Goal: Task Accomplishment & Management: Use online tool/utility

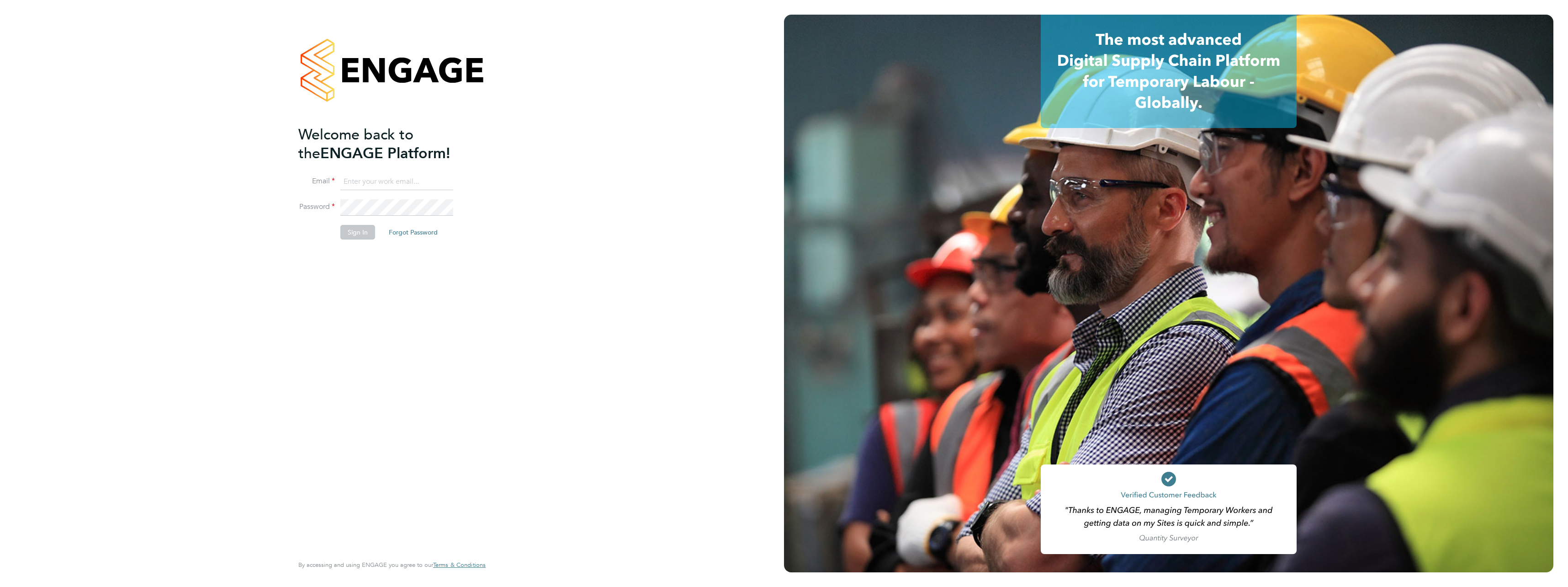
type input "calum.madden@vistry.co.uk"
click at [359, 228] on button "Sign In" at bounding box center [357, 232] width 35 height 15
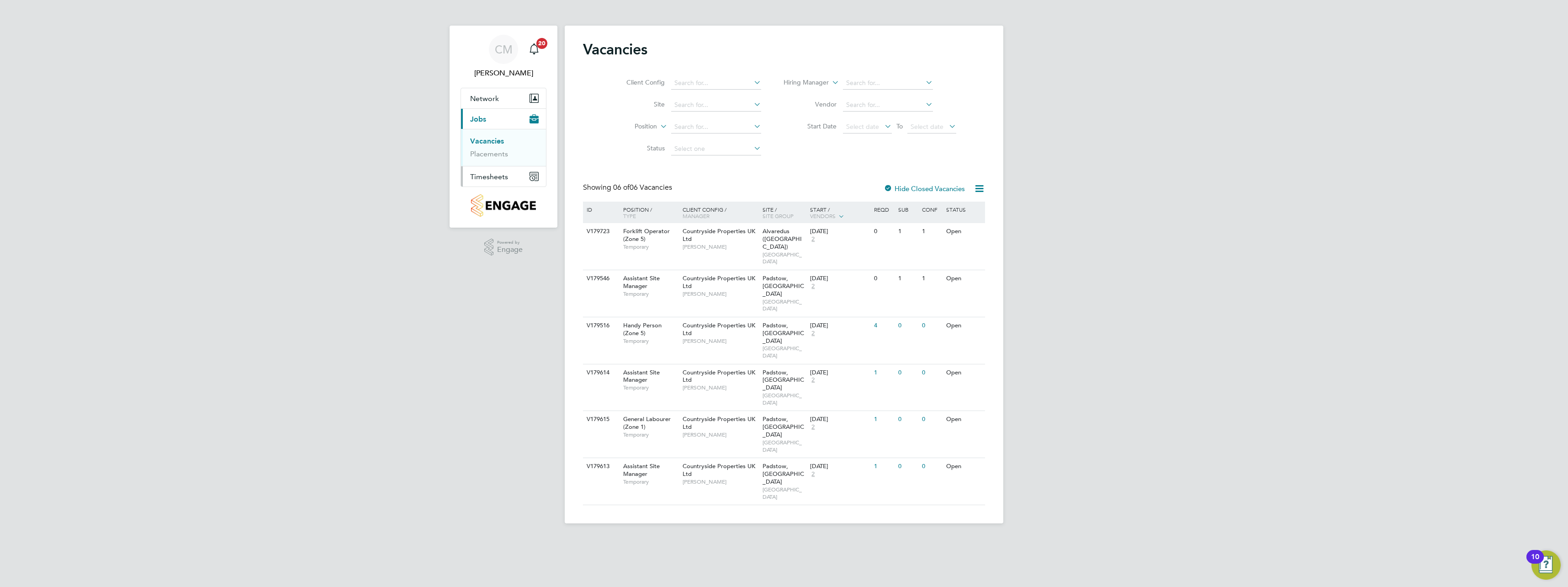
click at [477, 173] on span "Timesheets" at bounding box center [489, 177] width 38 height 9
click at [485, 163] on link "Timesheets" at bounding box center [489, 161] width 38 height 9
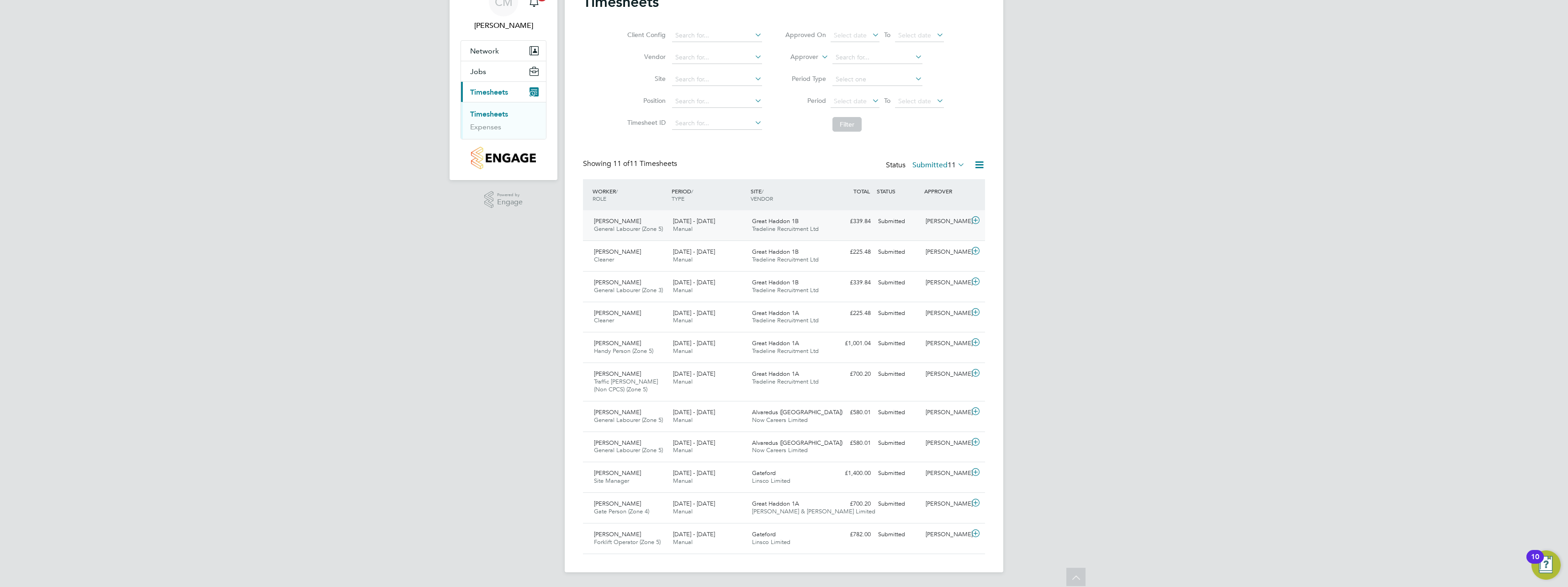
click at [976, 223] on icon at bounding box center [975, 220] width 12 height 7
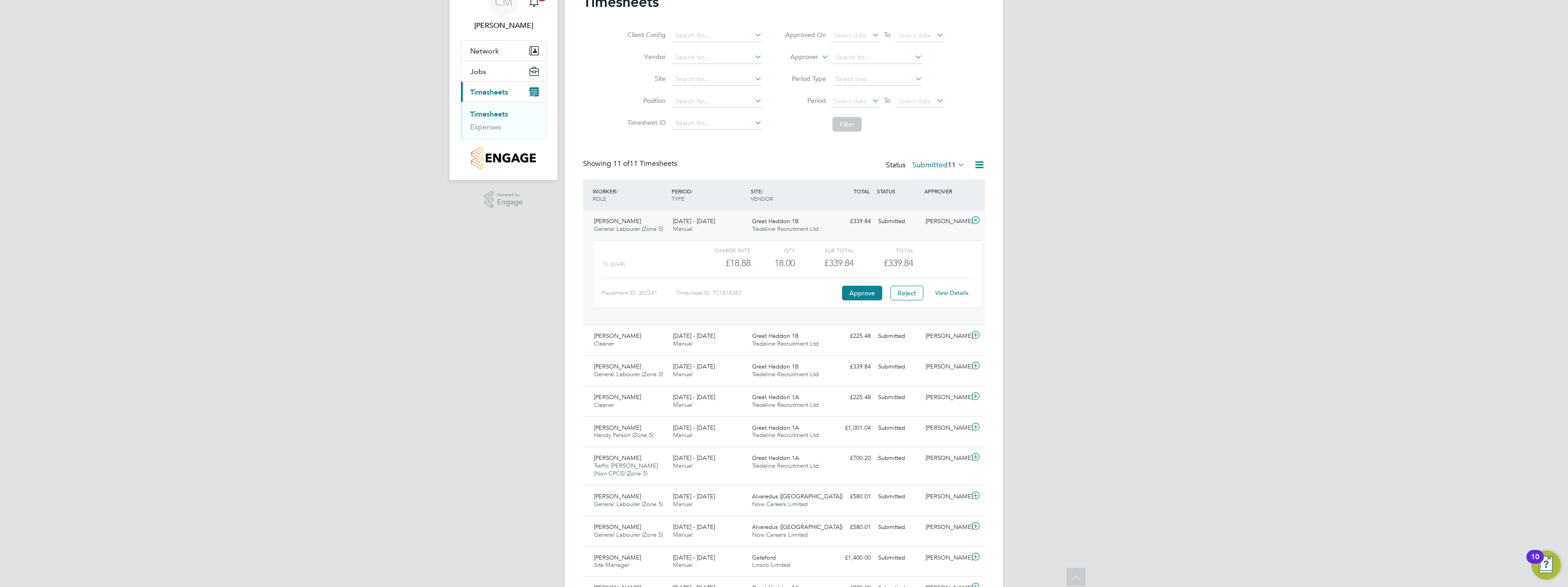
click at [973, 165] on icon at bounding box center [979, 164] width 12 height 12
click at [920, 234] on li "Bulk Approve Timesheets" at bounding box center [922, 235] width 121 height 13
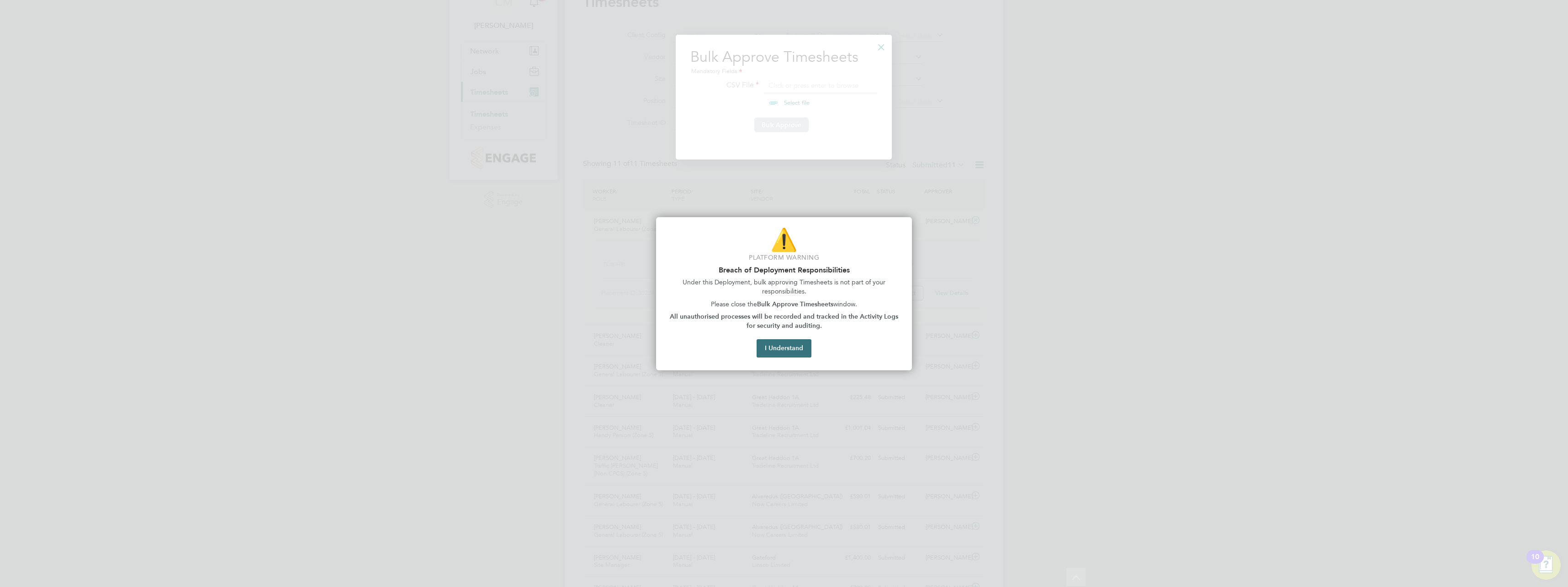
click at [789, 349] on button "I Understand" at bounding box center [784, 348] width 55 height 18
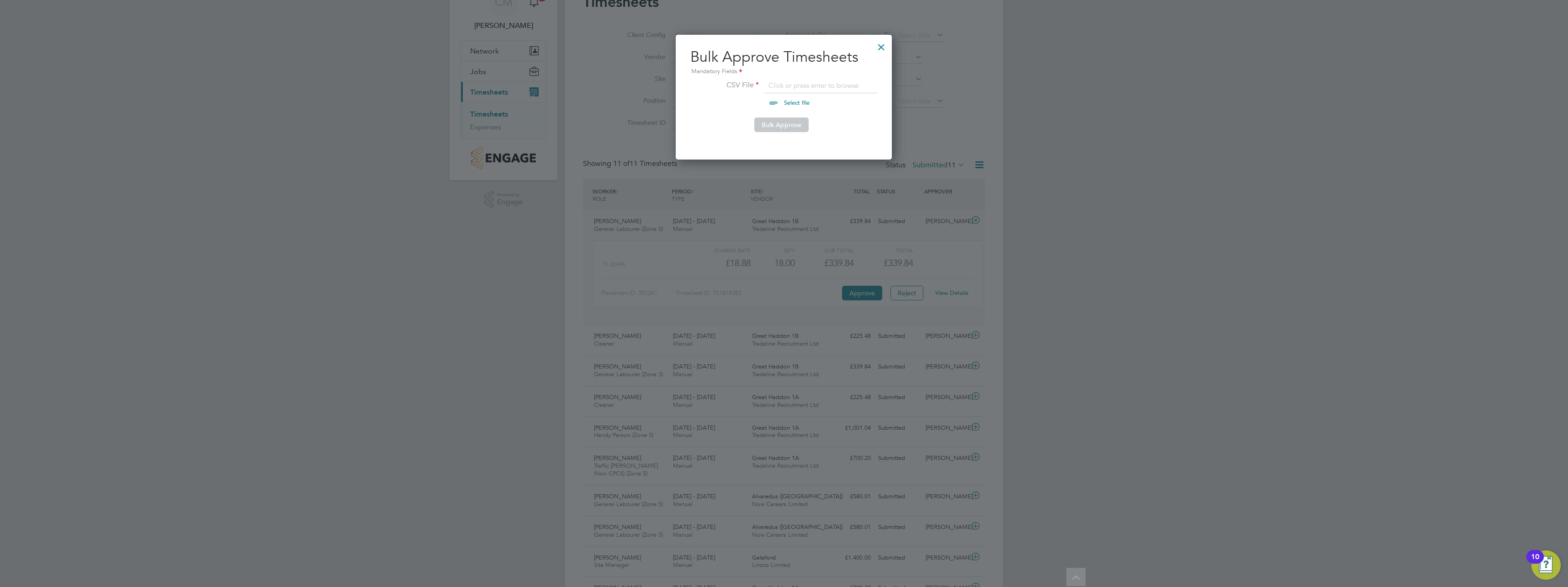
click at [875, 49] on div at bounding box center [881, 44] width 16 height 16
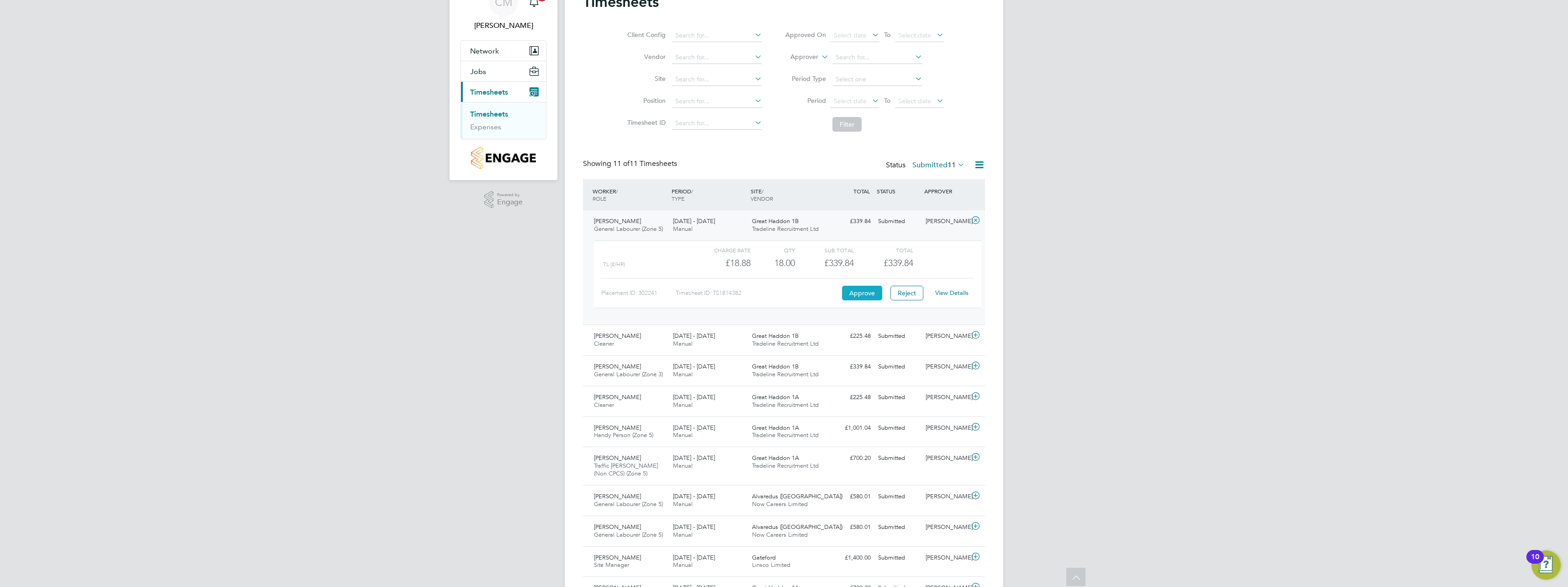
click at [870, 292] on button "Approve" at bounding box center [862, 293] width 40 height 15
click at [975, 334] on icon at bounding box center [975, 335] width 12 height 7
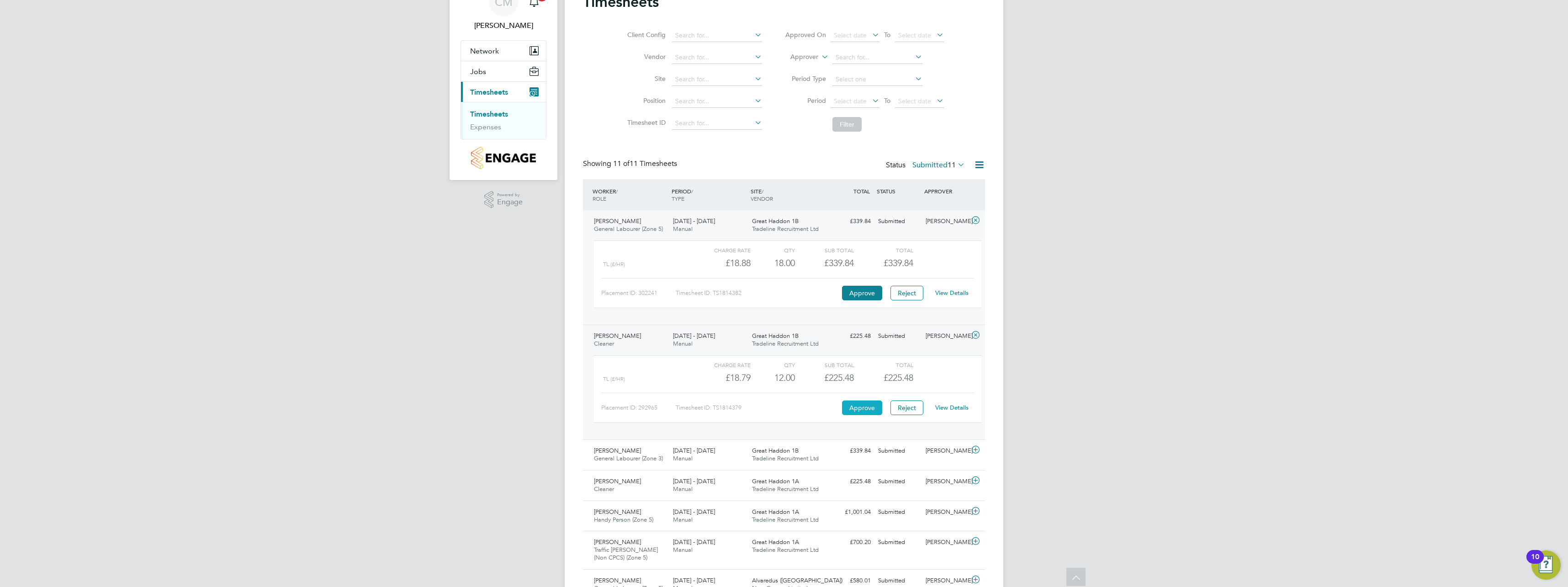
click at [874, 404] on button "Approve" at bounding box center [862, 408] width 40 height 15
click at [973, 448] on icon at bounding box center [975, 450] width 12 height 7
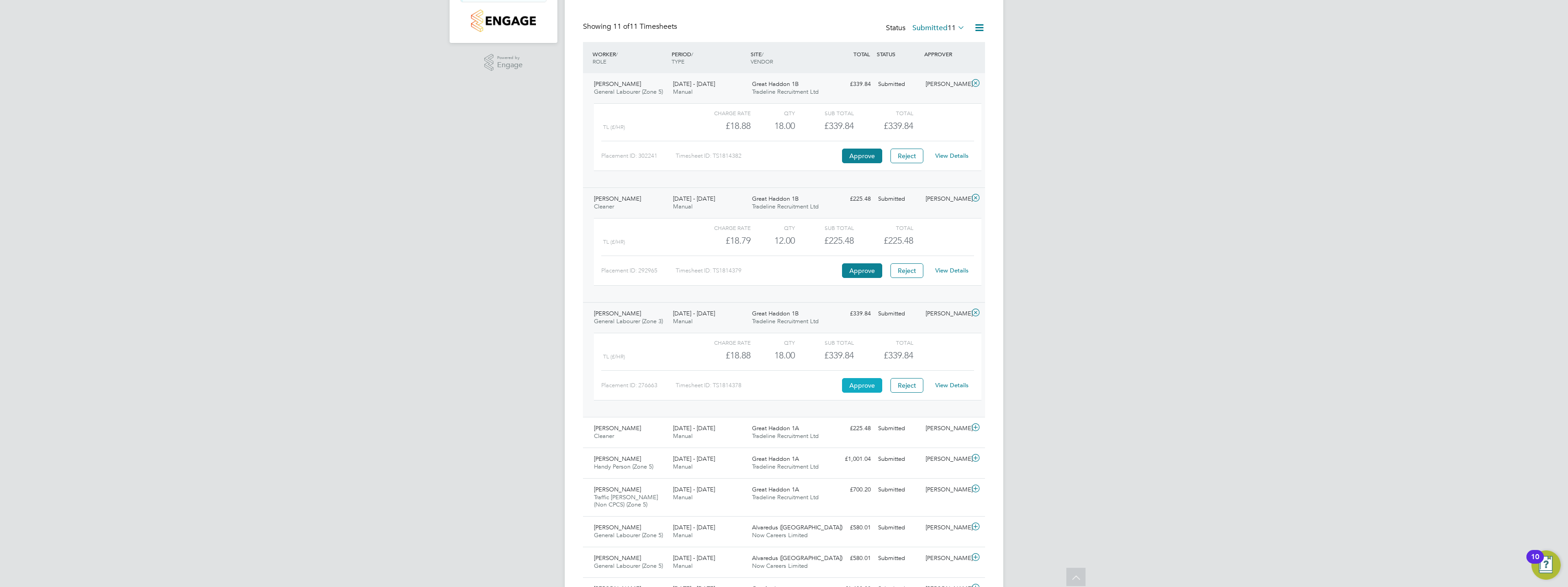
click at [856, 389] on button "Approve" at bounding box center [862, 385] width 40 height 15
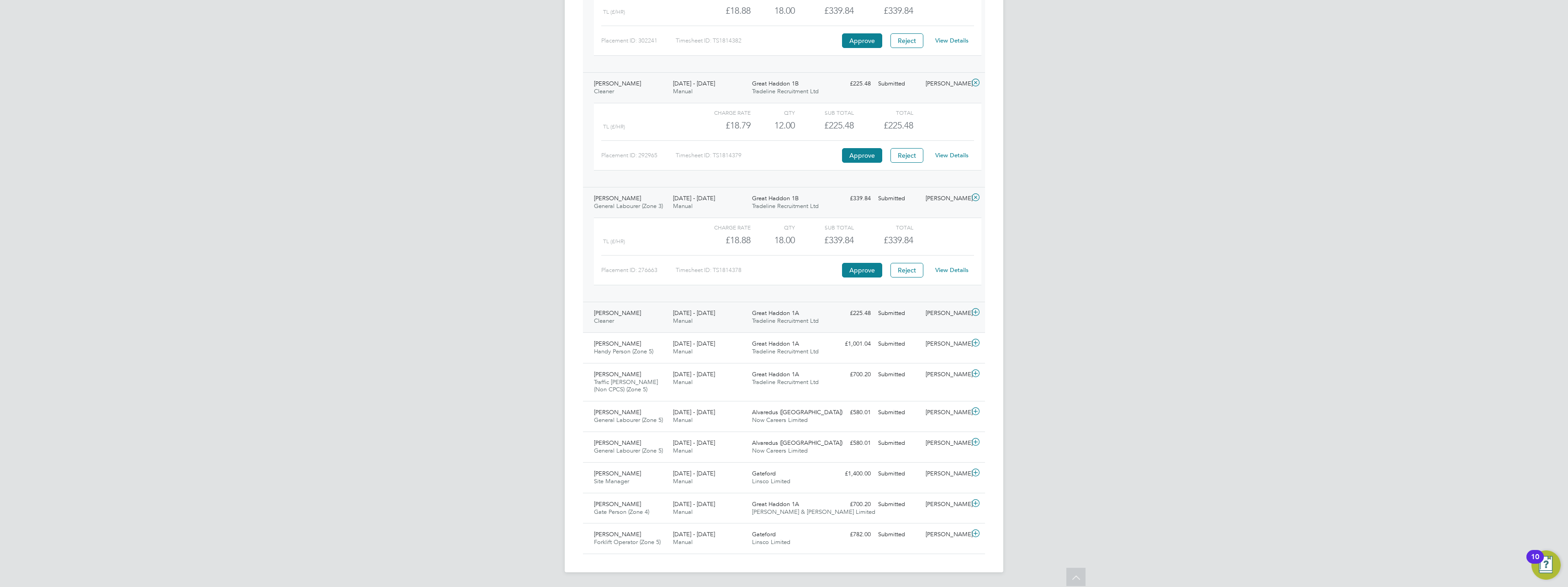
click at [979, 312] on icon at bounding box center [975, 312] width 12 height 7
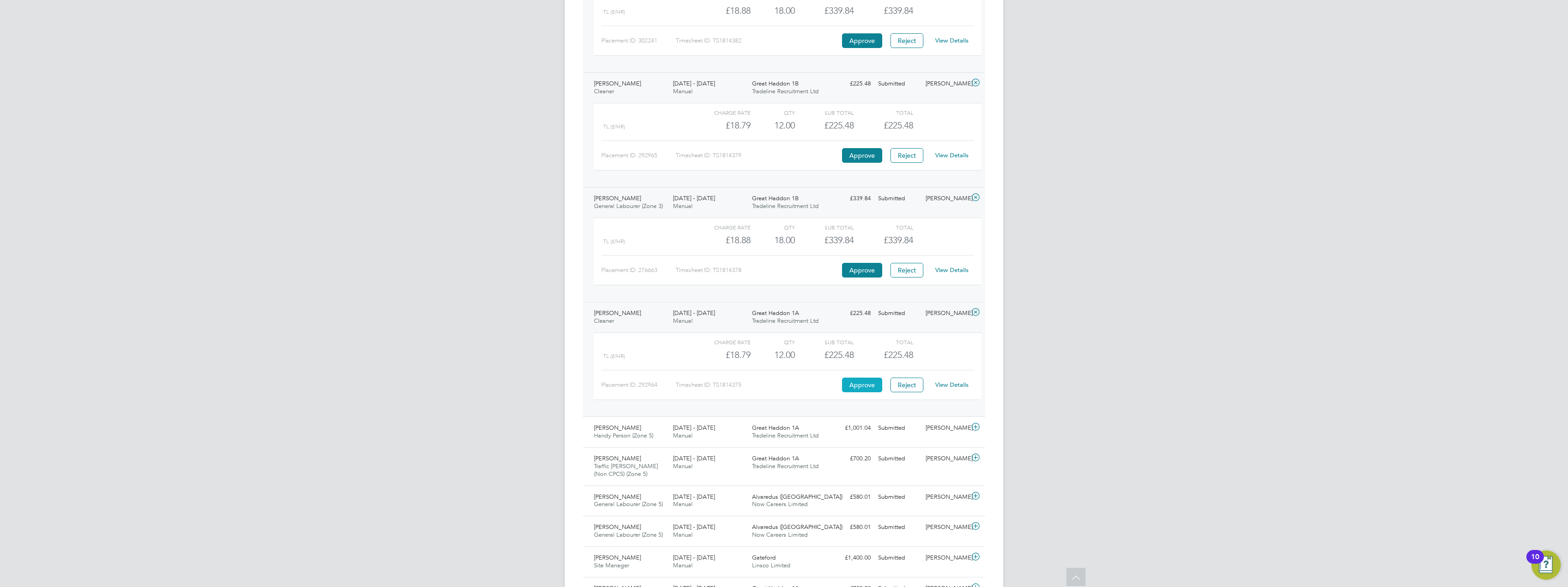
click at [854, 383] on button "Approve" at bounding box center [862, 385] width 40 height 15
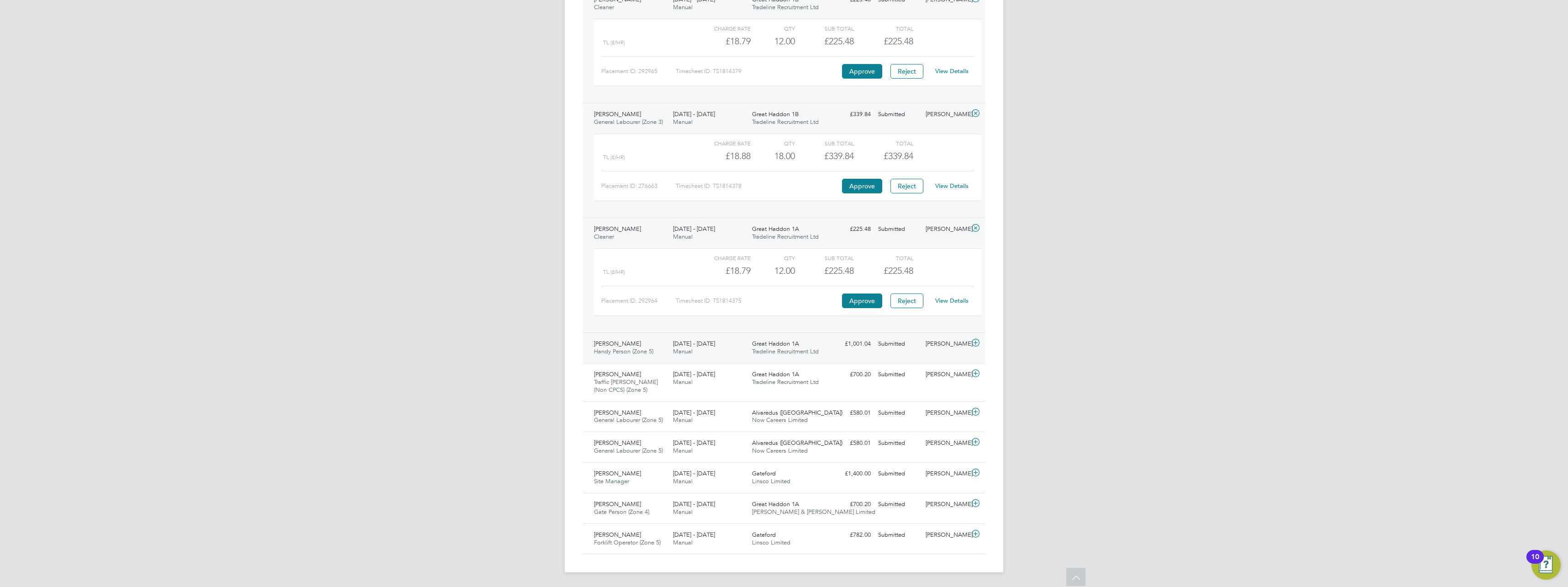
click at [973, 342] on icon at bounding box center [975, 343] width 12 height 7
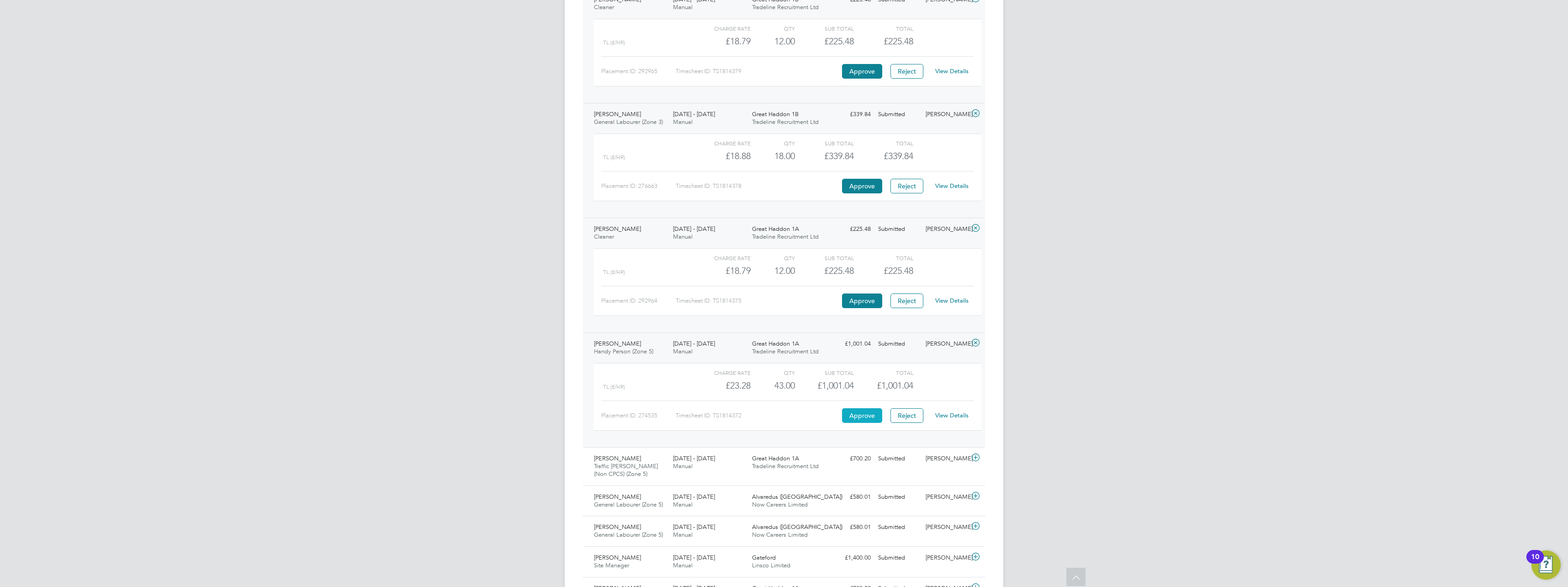
click at [862, 415] on button "Approve" at bounding box center [862, 415] width 40 height 15
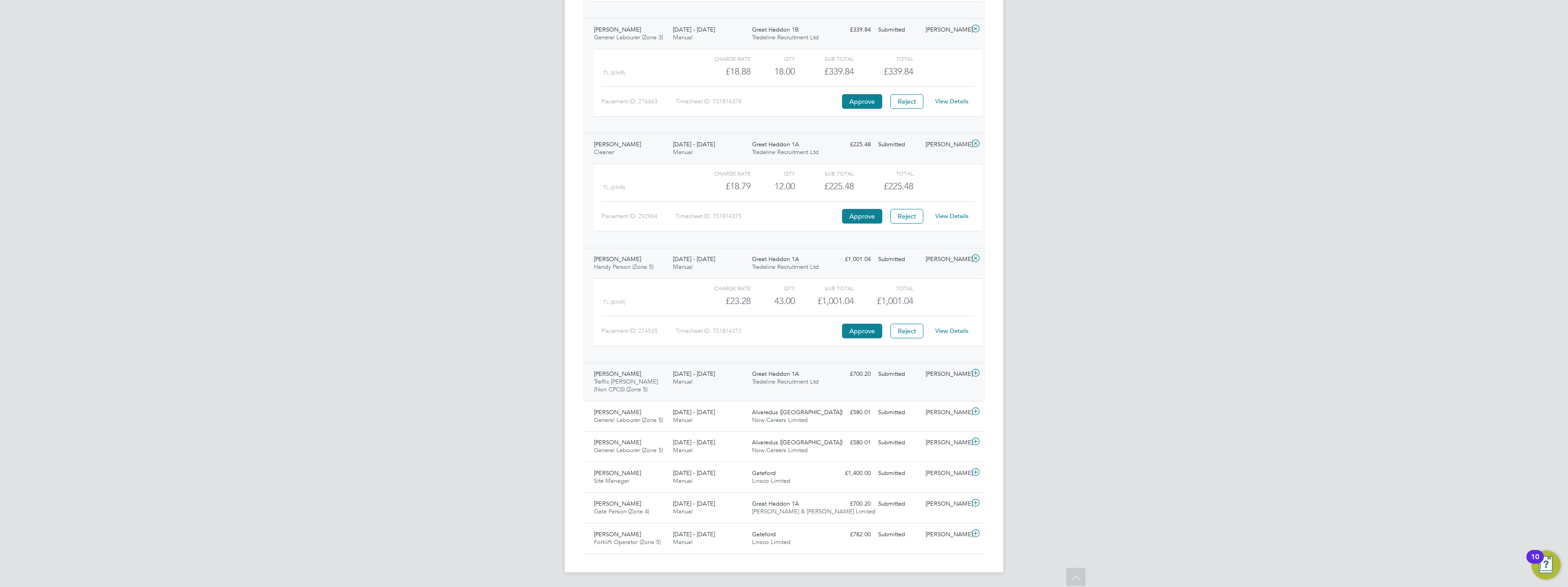
click at [973, 373] on icon at bounding box center [975, 373] width 12 height 7
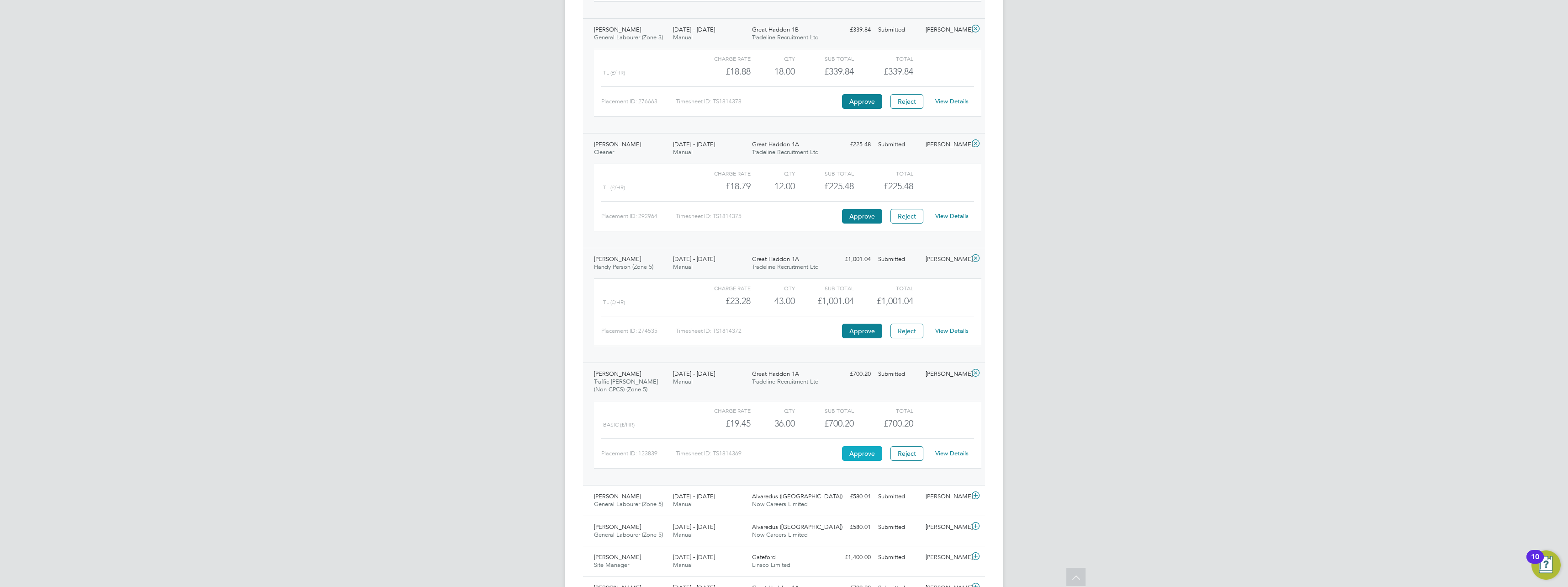
click at [867, 454] on button "Approve" at bounding box center [862, 454] width 40 height 15
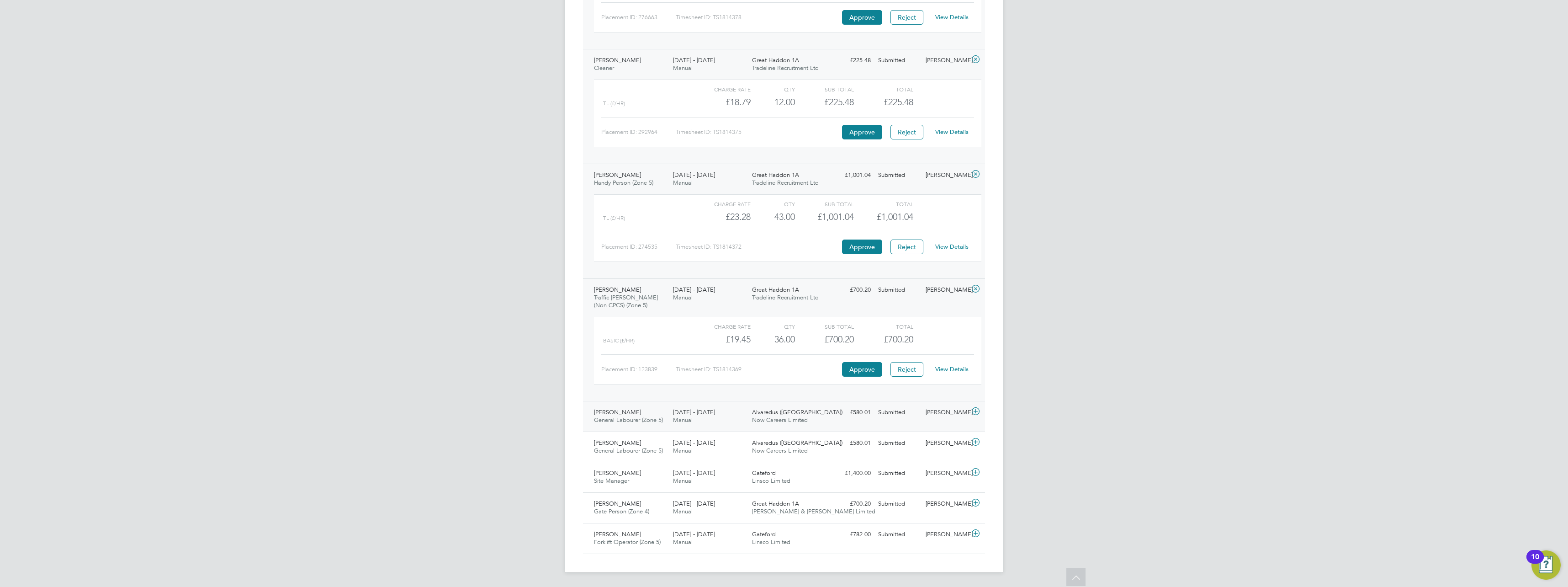
click at [972, 413] on icon at bounding box center [975, 412] width 12 height 7
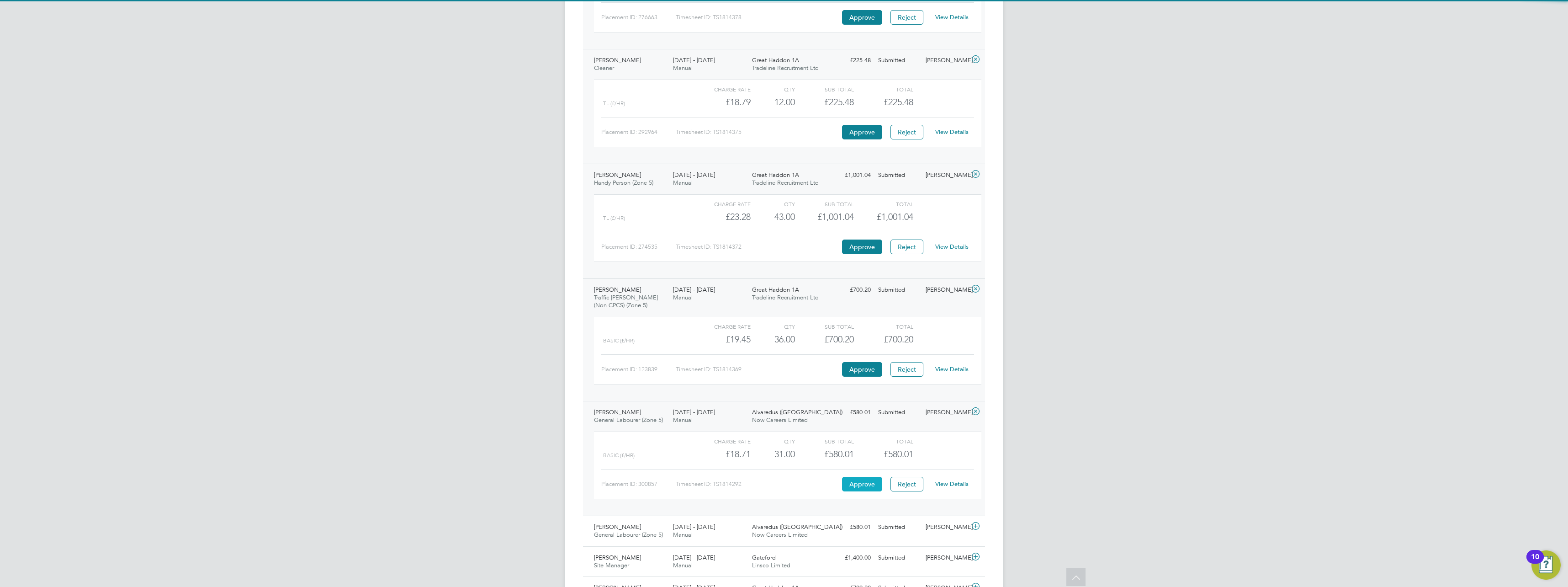
click at [866, 483] on button "Approve" at bounding box center [862, 484] width 40 height 15
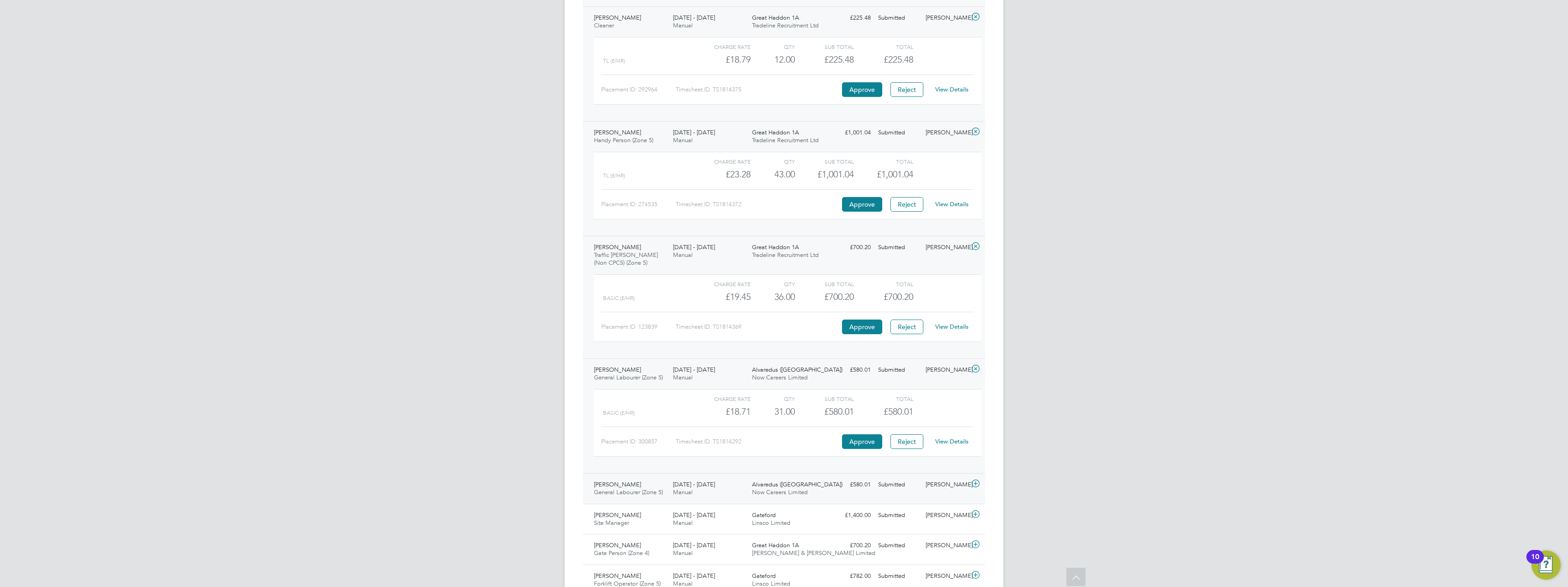
scroll to position [637, 0]
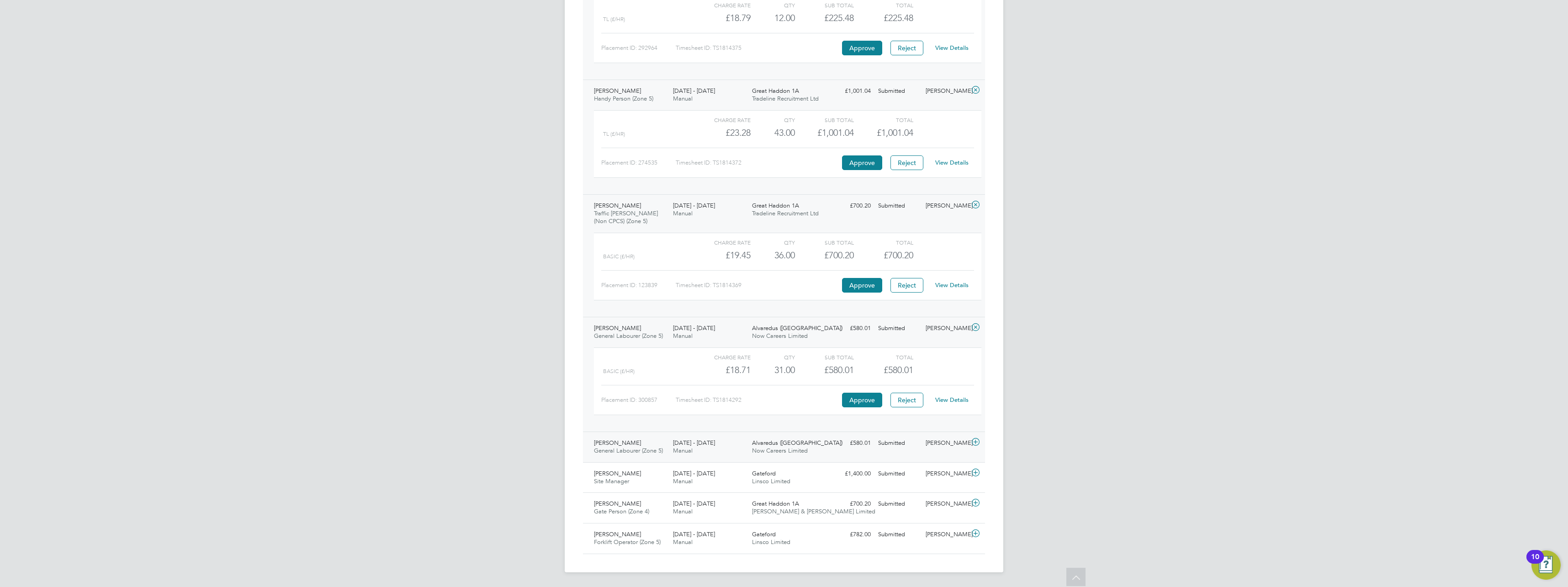
click at [973, 441] on icon at bounding box center [975, 442] width 12 height 7
click at [973, 443] on icon at bounding box center [975, 442] width 12 height 7
click at [977, 438] on icon at bounding box center [975, 442] width 12 height 7
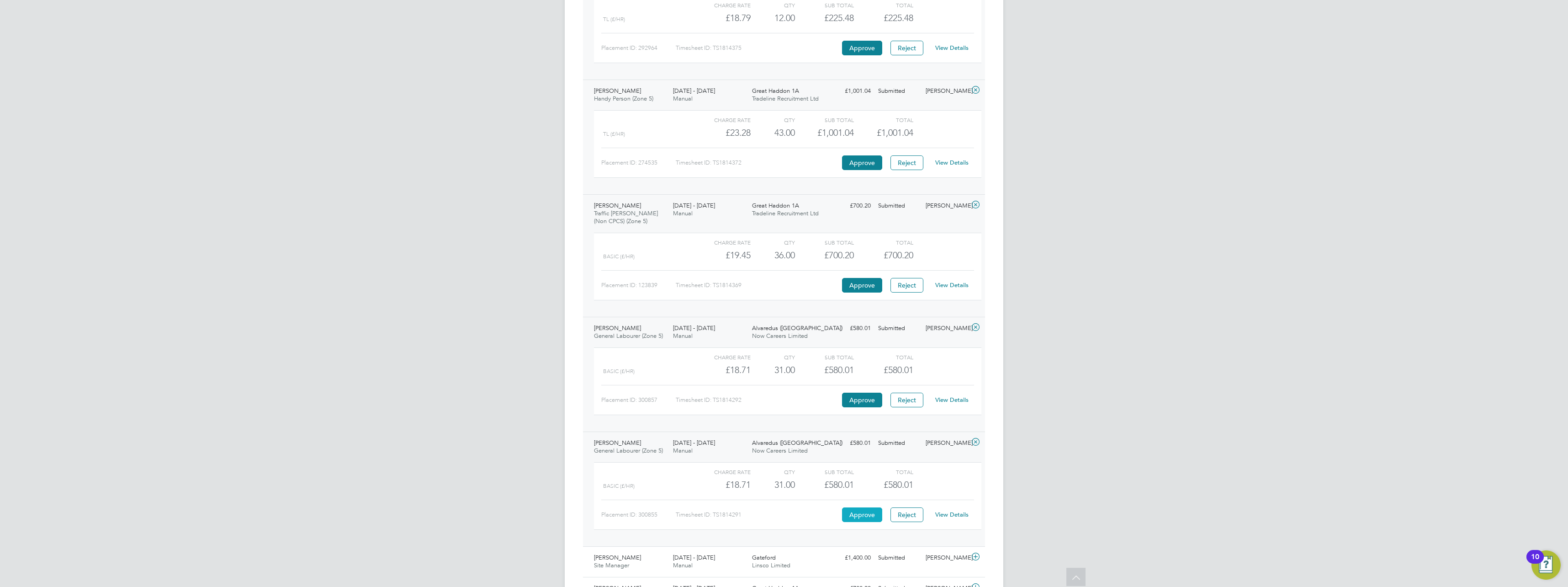
click at [870, 514] on button "Approve" at bounding box center [862, 515] width 40 height 15
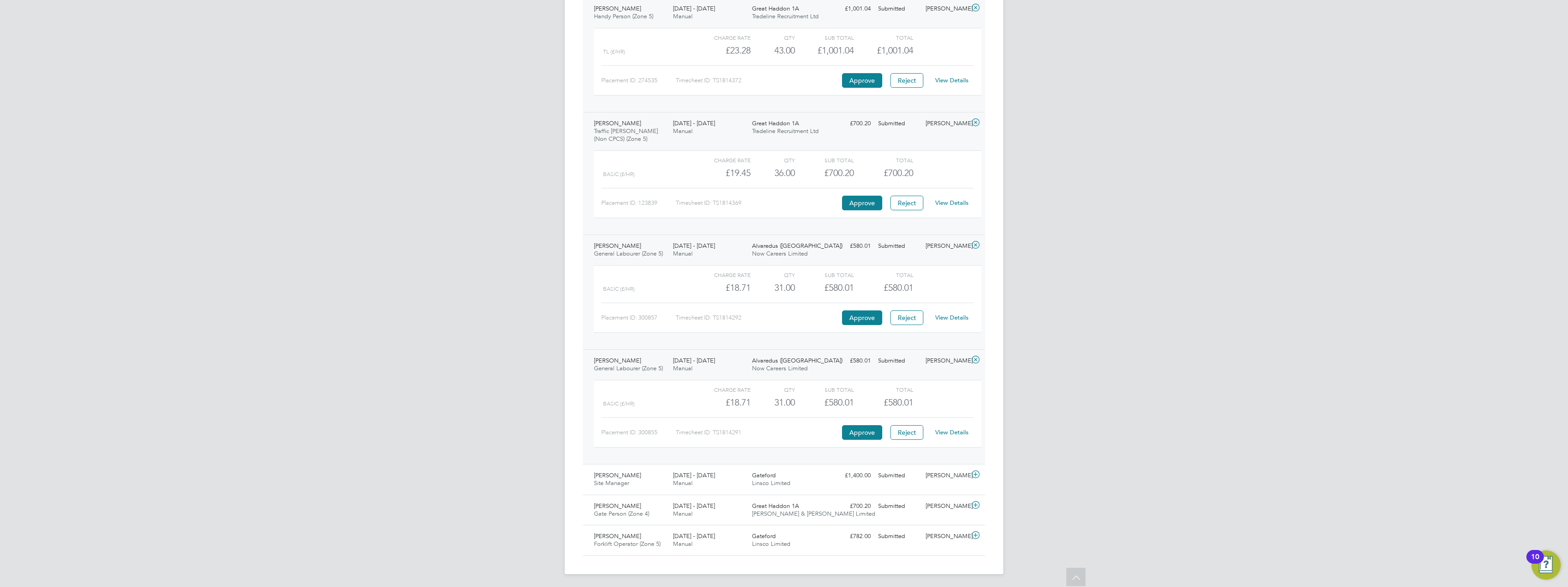
scroll to position [721, 0]
click at [976, 475] on icon at bounding box center [975, 473] width 12 height 7
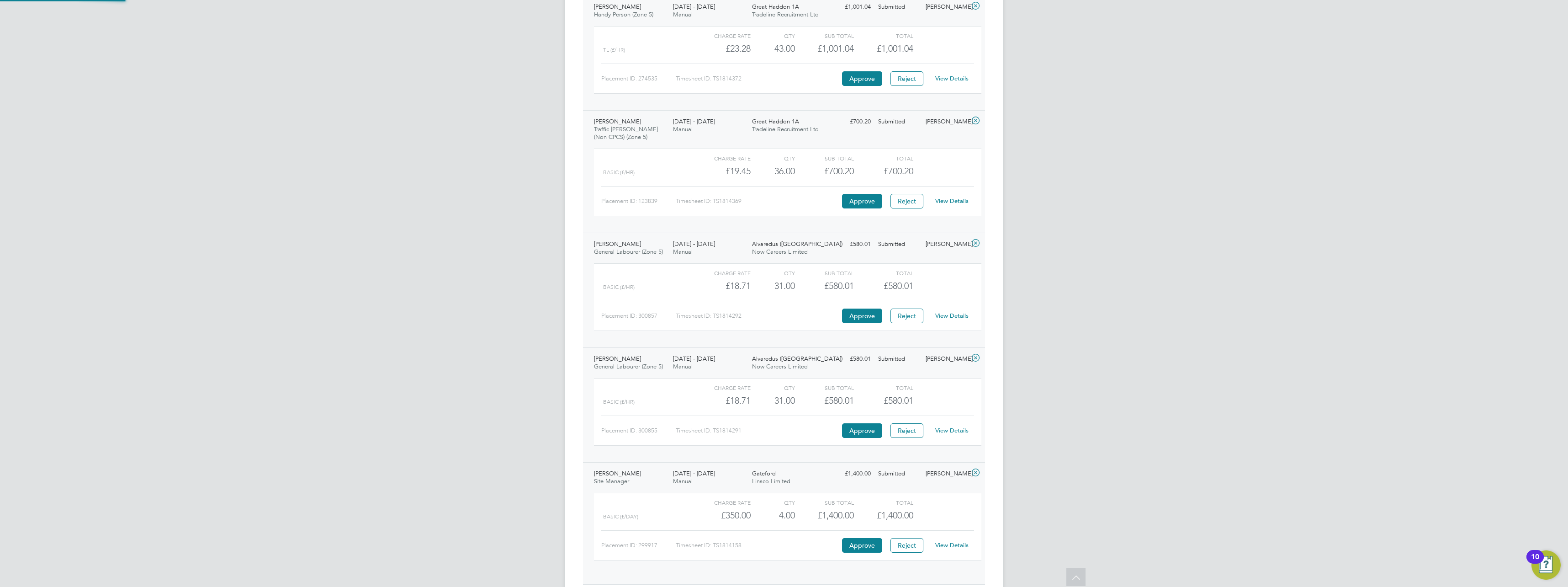
scroll to position [16, 89]
click at [869, 548] on button "Approve" at bounding box center [862, 545] width 40 height 15
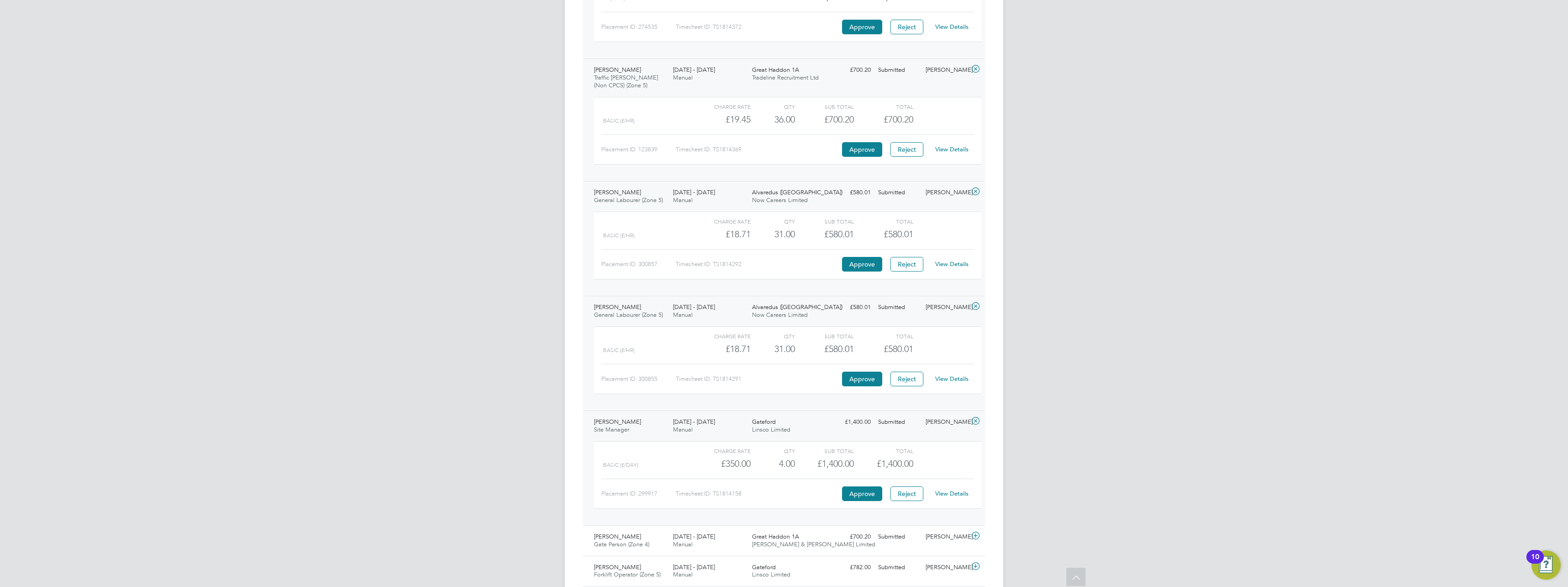
scroll to position [805, 0]
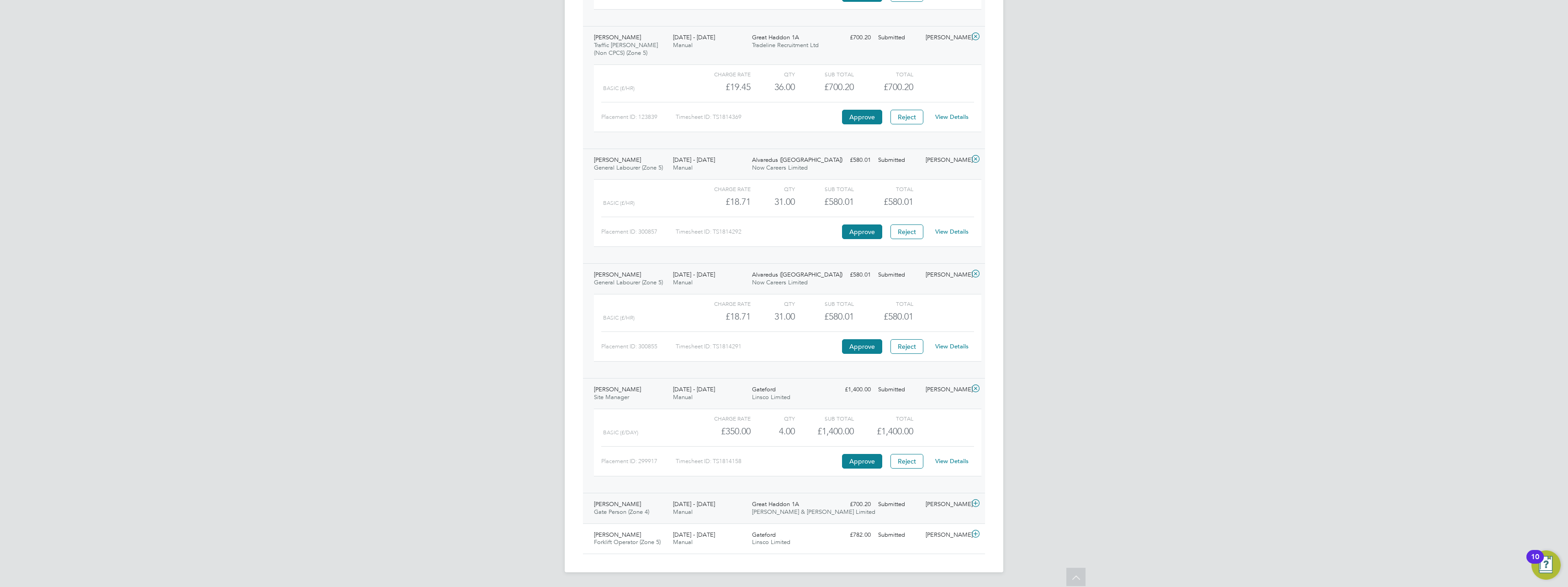
click at [976, 501] on icon at bounding box center [975, 503] width 12 height 7
click at [869, 572] on button "Approve" at bounding box center [862, 576] width 40 height 15
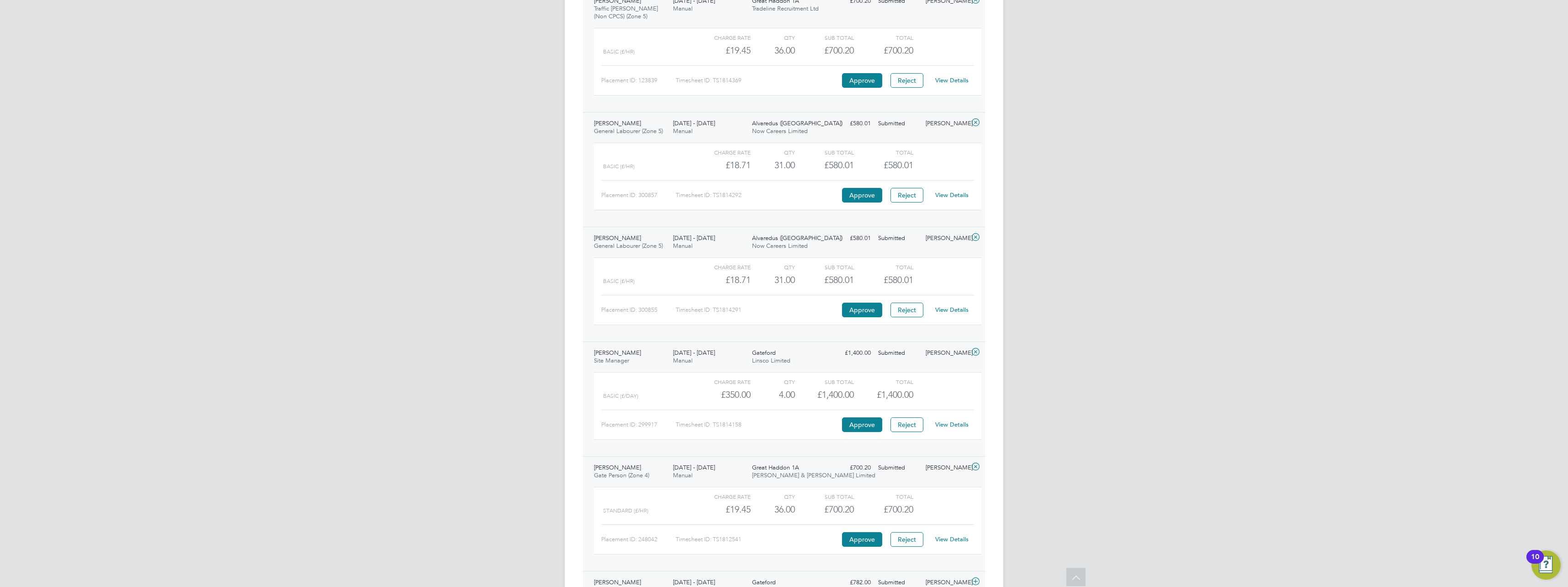
scroll to position [890, 0]
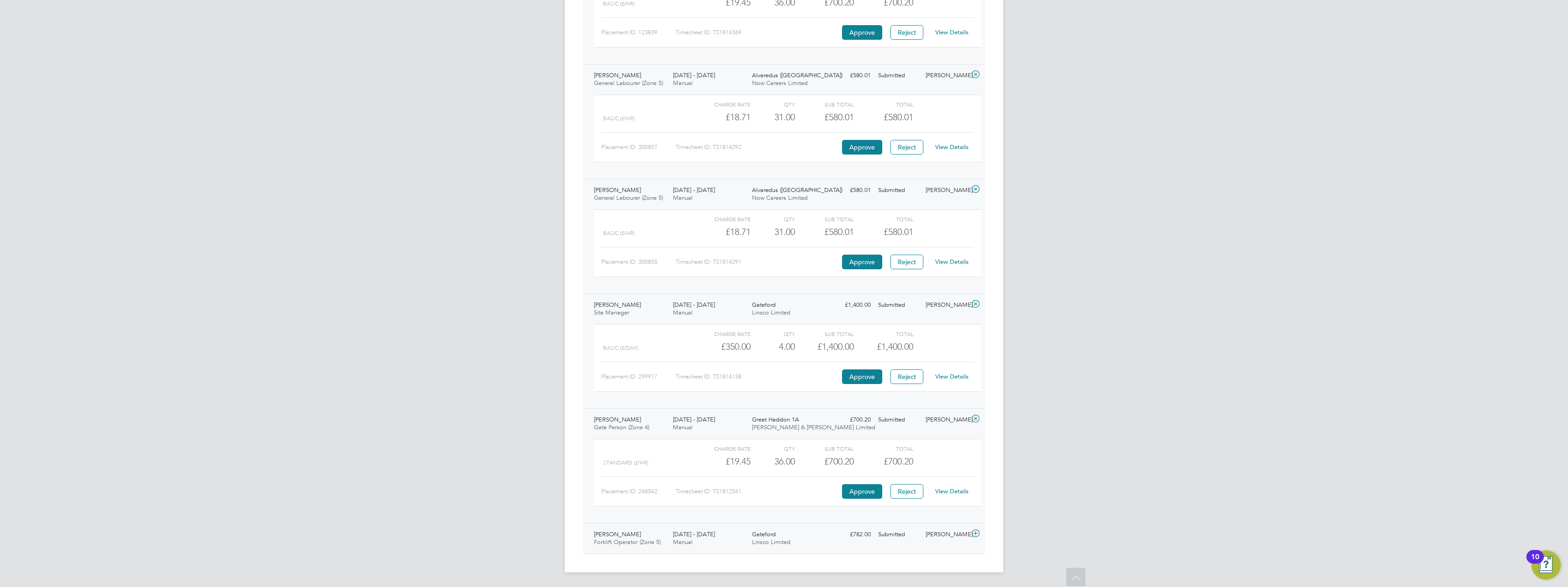
click at [973, 533] on icon at bounding box center [975, 533] width 12 height 7
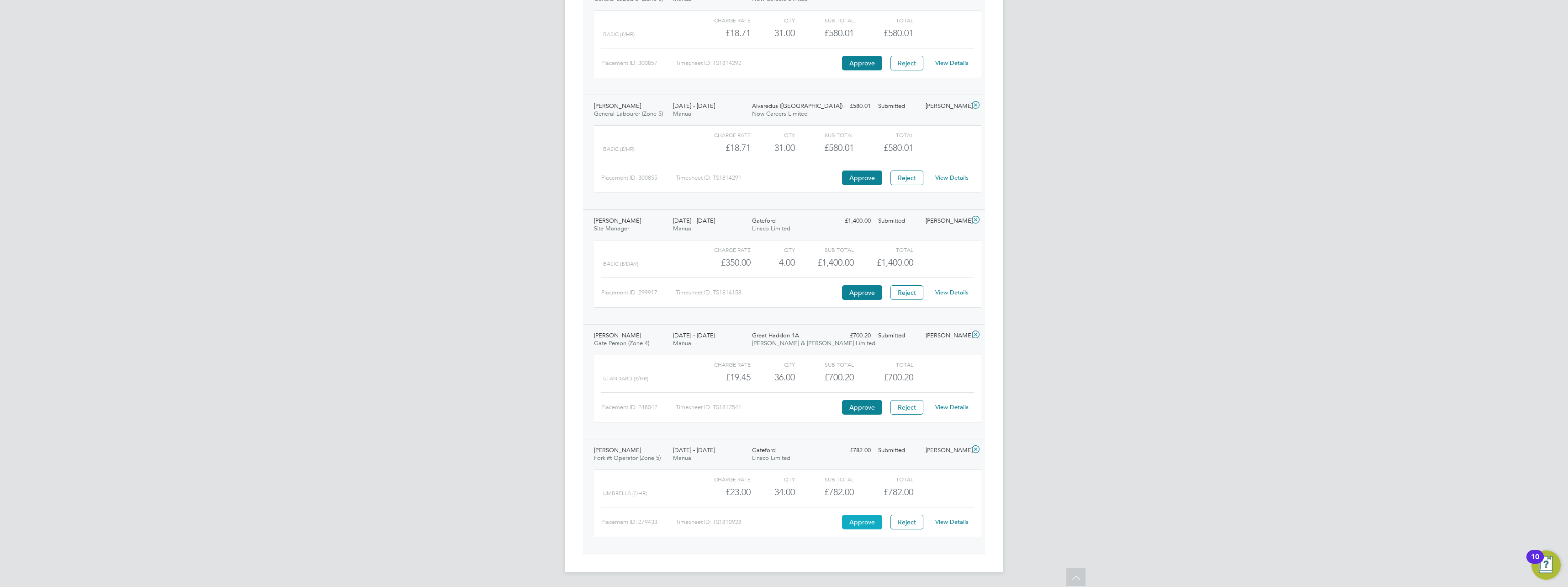
click at [864, 525] on button "Approve" at bounding box center [862, 522] width 40 height 15
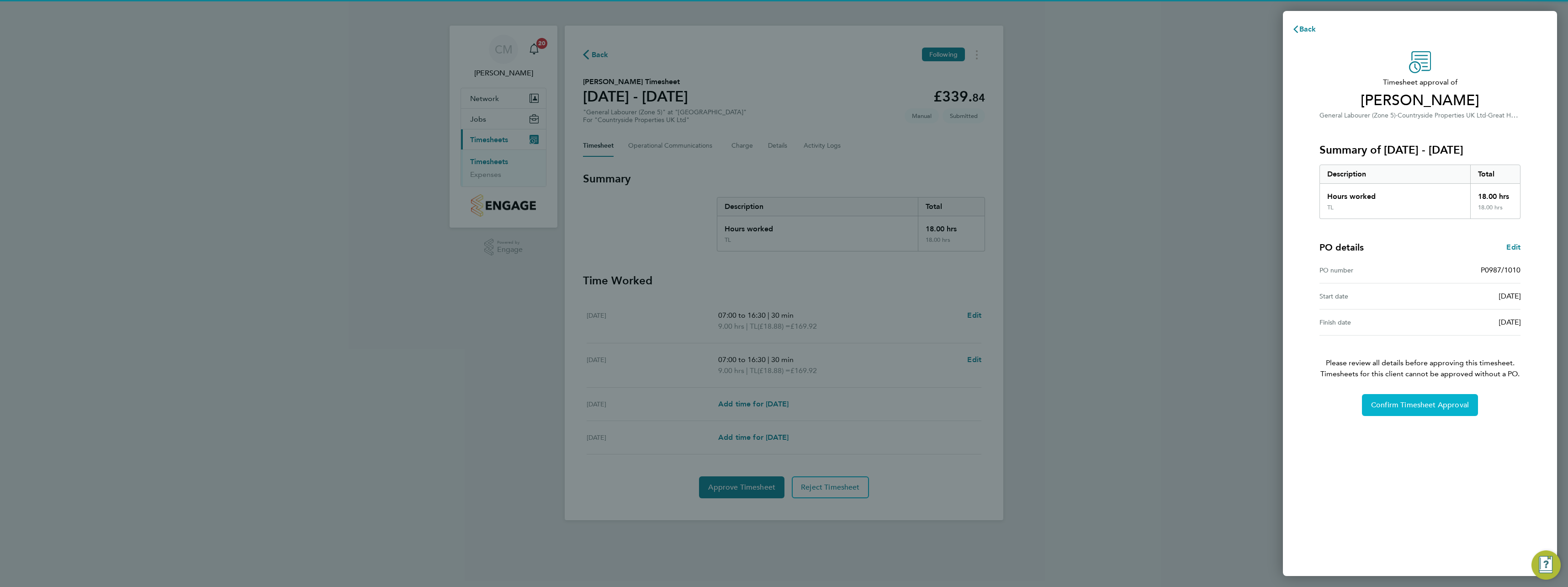
click at [1423, 412] on button "Confirm Timesheet Approval" at bounding box center [1419, 405] width 116 height 22
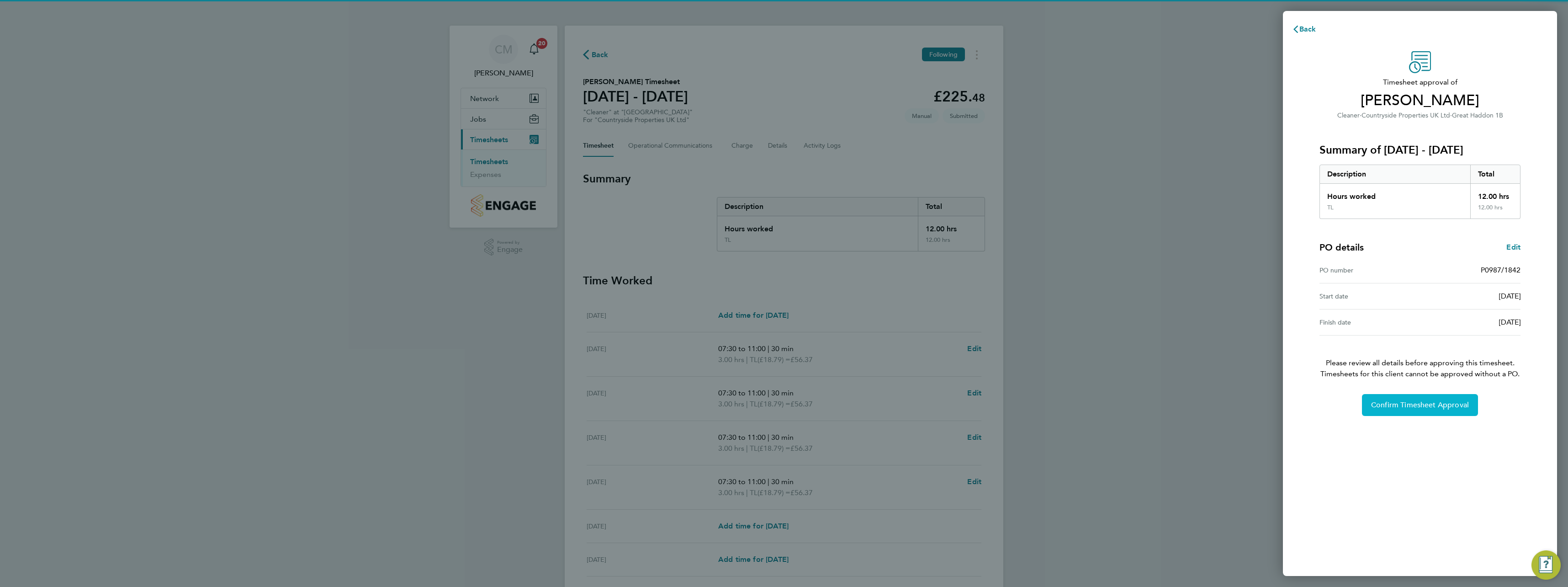
click at [1401, 399] on button "Confirm Timesheet Approval" at bounding box center [1419, 405] width 116 height 22
click at [1387, 401] on span "Confirm Timesheet Approval" at bounding box center [1419, 405] width 98 height 9
click at [1381, 397] on button "Confirm Timesheet Approval" at bounding box center [1419, 405] width 116 height 22
click at [1377, 410] on button "Confirm Timesheet Approval" at bounding box center [1419, 405] width 116 height 22
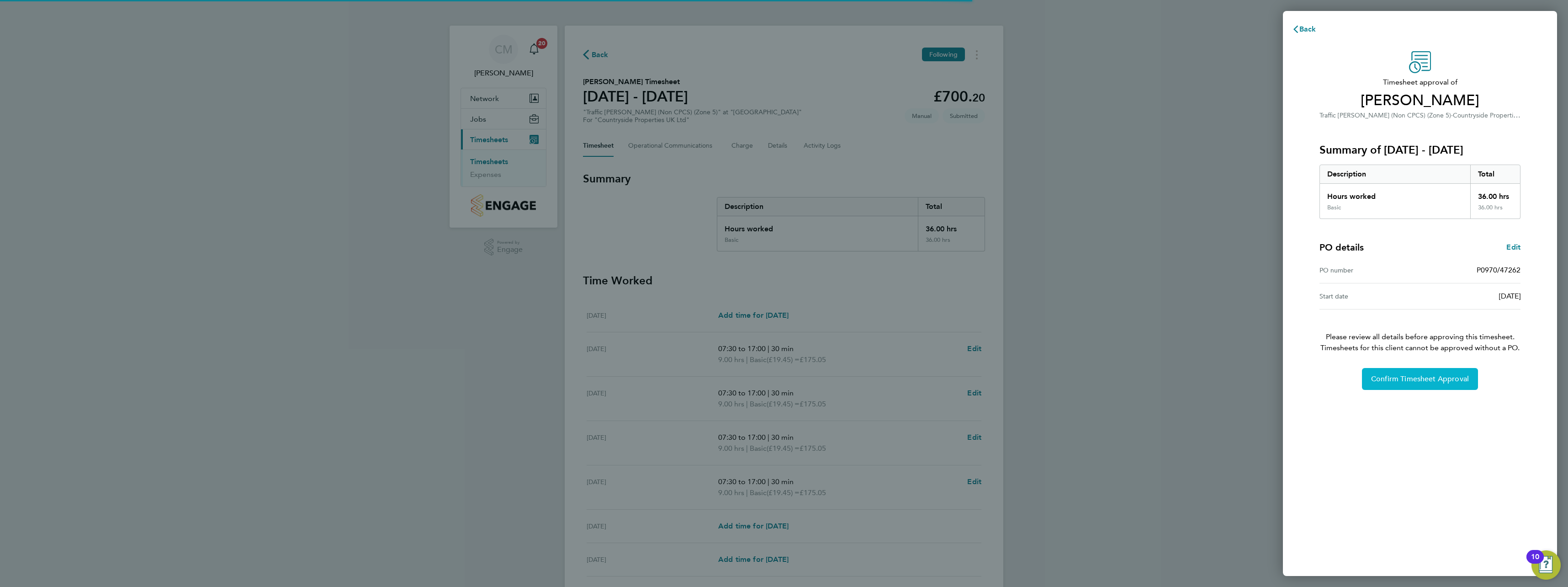
click at [1391, 381] on span "Confirm Timesheet Approval" at bounding box center [1419, 379] width 98 height 9
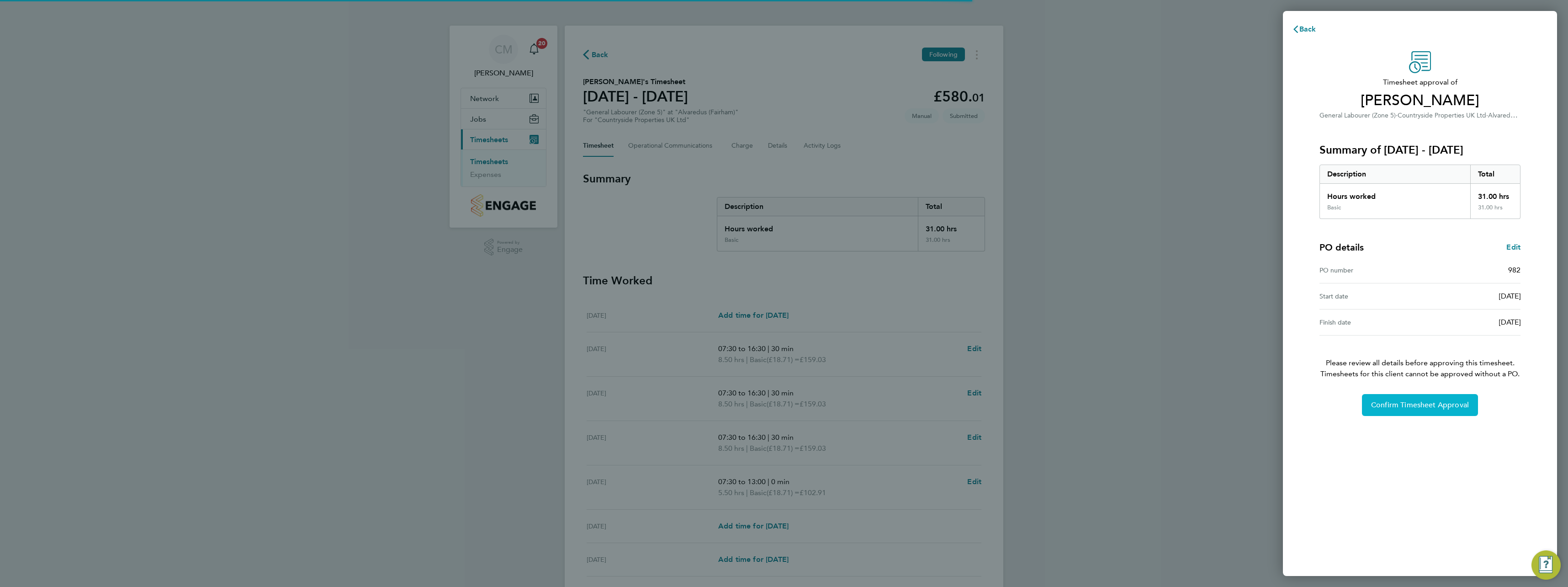
click at [1393, 399] on button "Confirm Timesheet Approval" at bounding box center [1419, 405] width 116 height 22
click at [1384, 413] on button "Confirm Timesheet Approval" at bounding box center [1419, 405] width 116 height 22
click at [1381, 415] on button "Confirm Timesheet Approval" at bounding box center [1419, 405] width 116 height 22
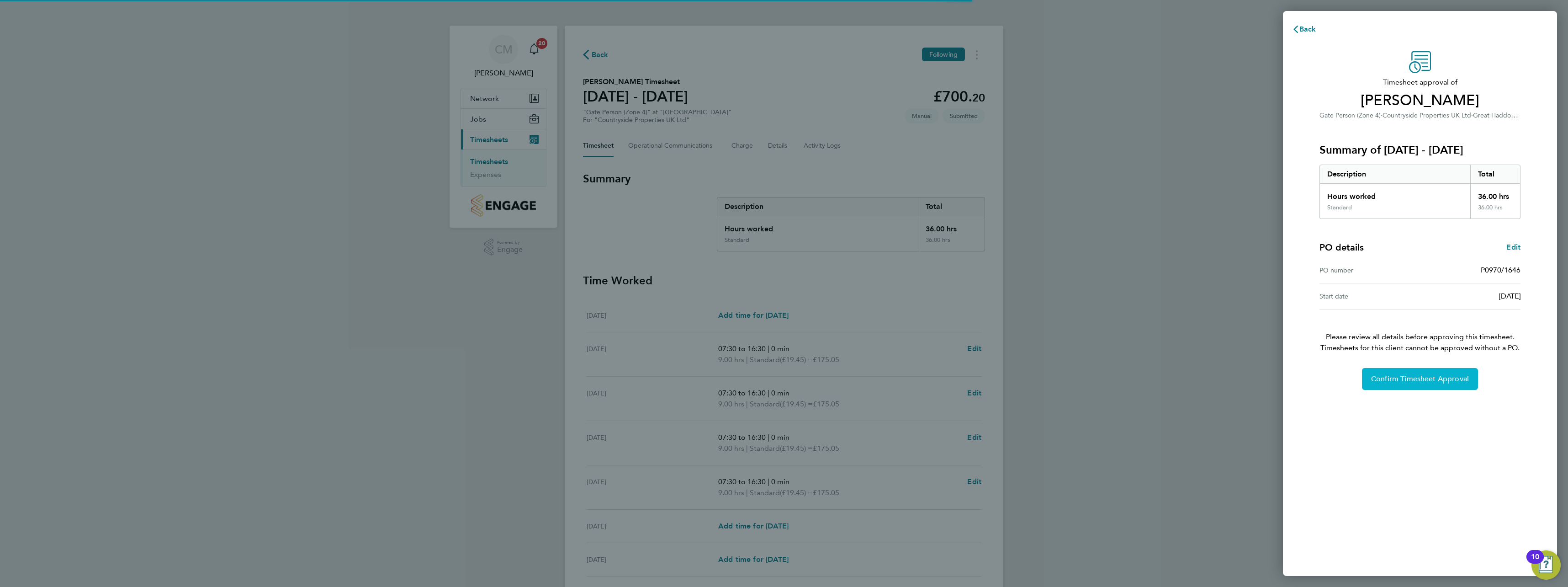
click at [1401, 382] on span "Confirm Timesheet Approval" at bounding box center [1419, 379] width 98 height 9
